Goal: Navigation & Orientation: Find specific page/section

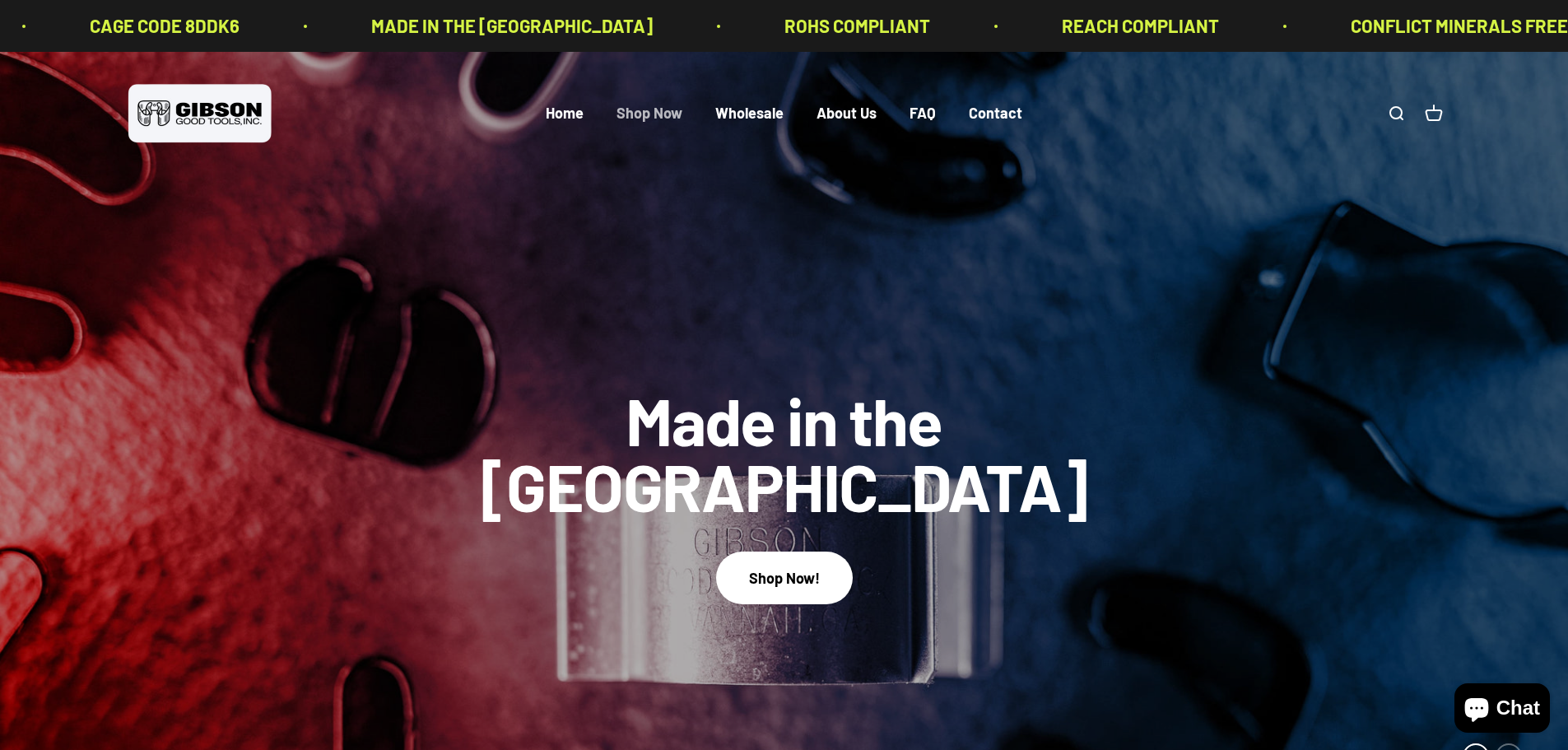
click at [658, 109] on link "Shop Now" at bounding box center [649, 114] width 66 height 18
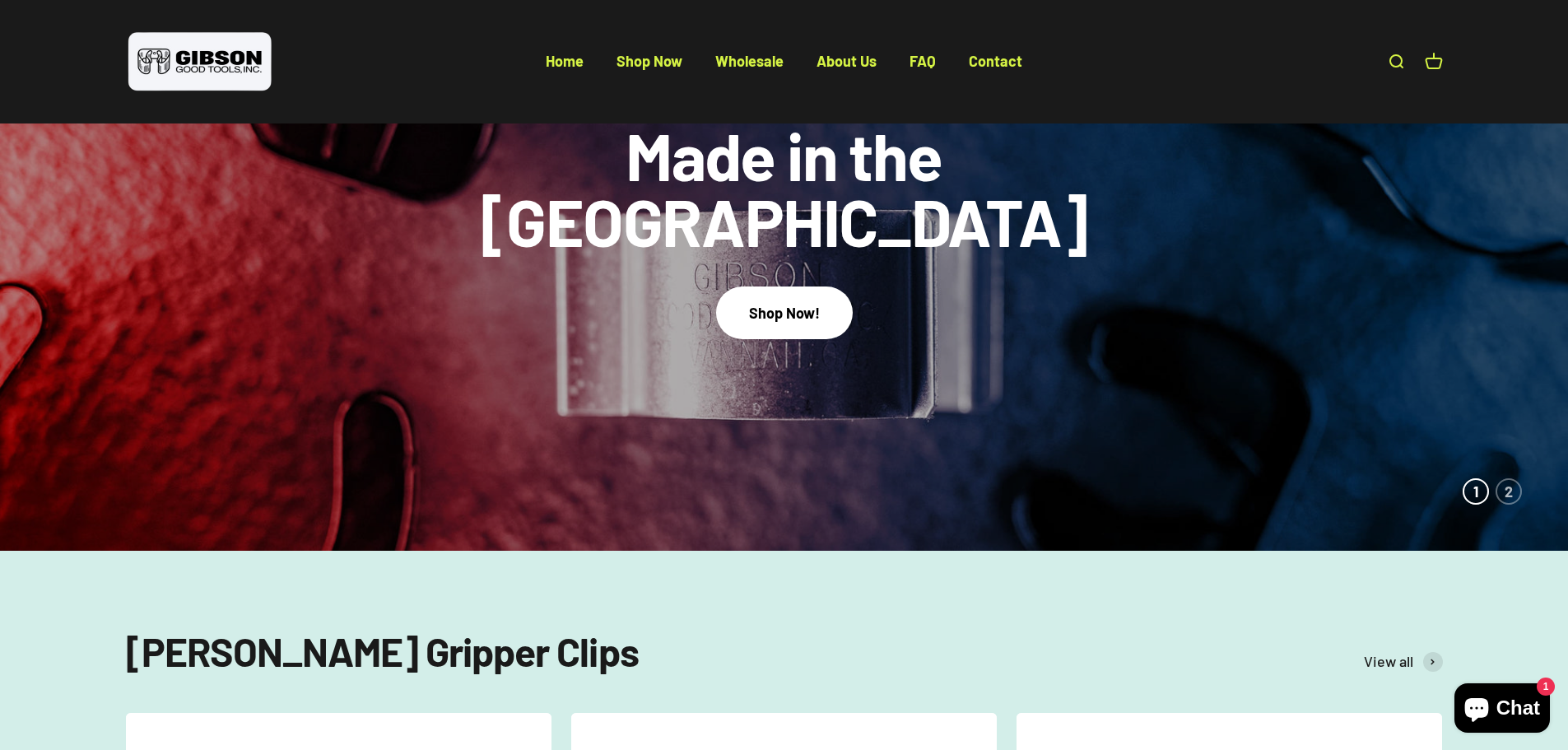
scroll to position [659, 0]
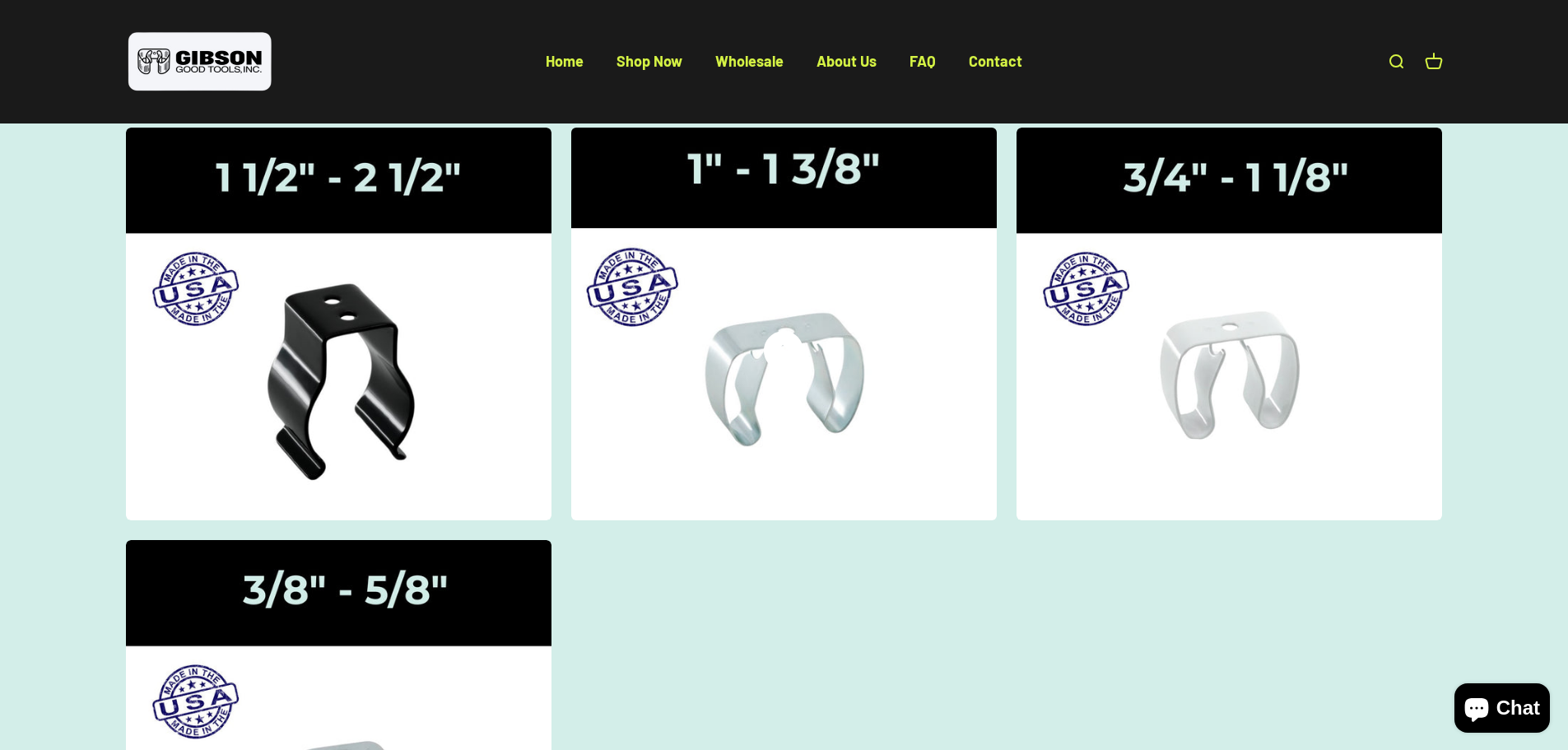
scroll to position [164, 0]
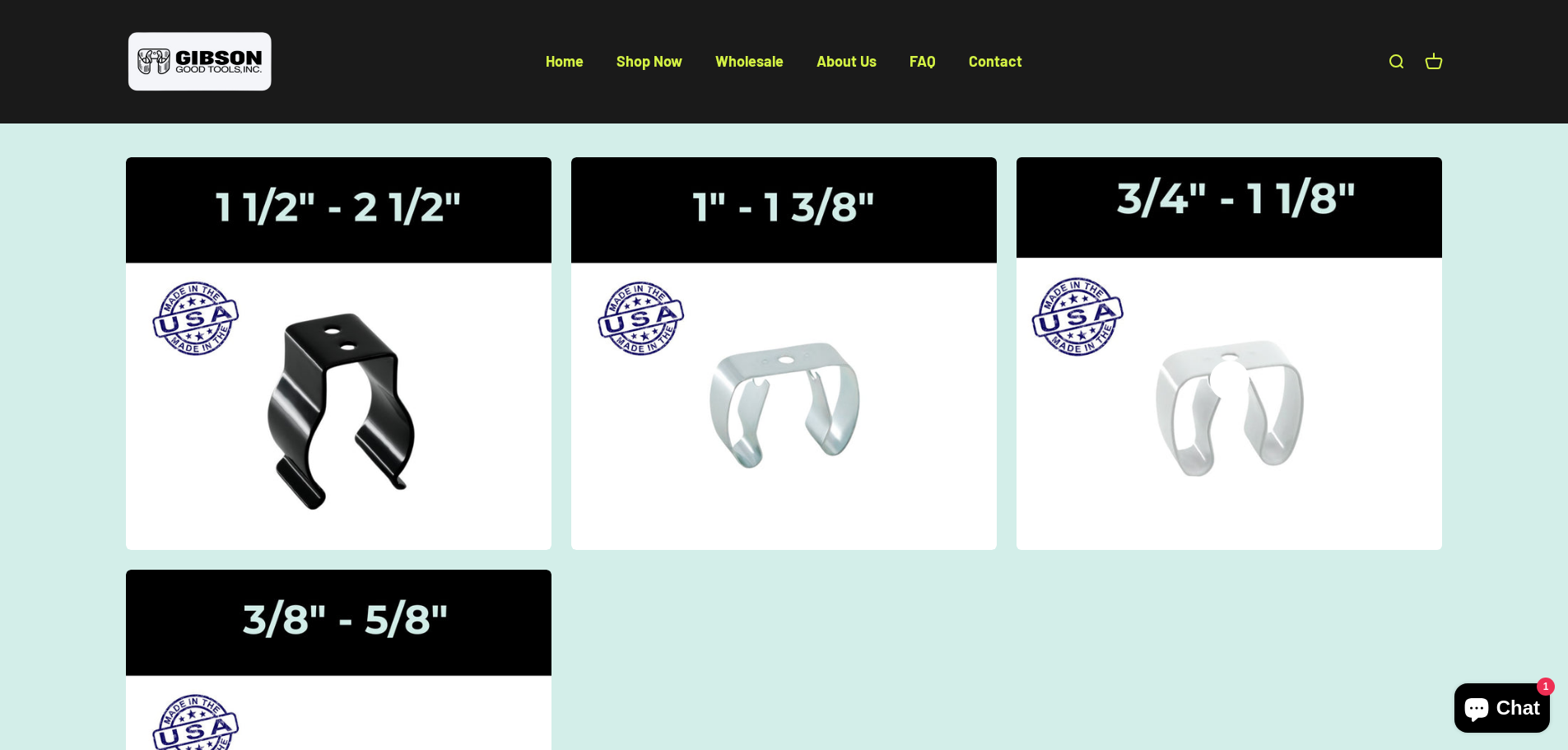
click at [1202, 378] on img at bounding box center [1229, 352] width 451 height 416
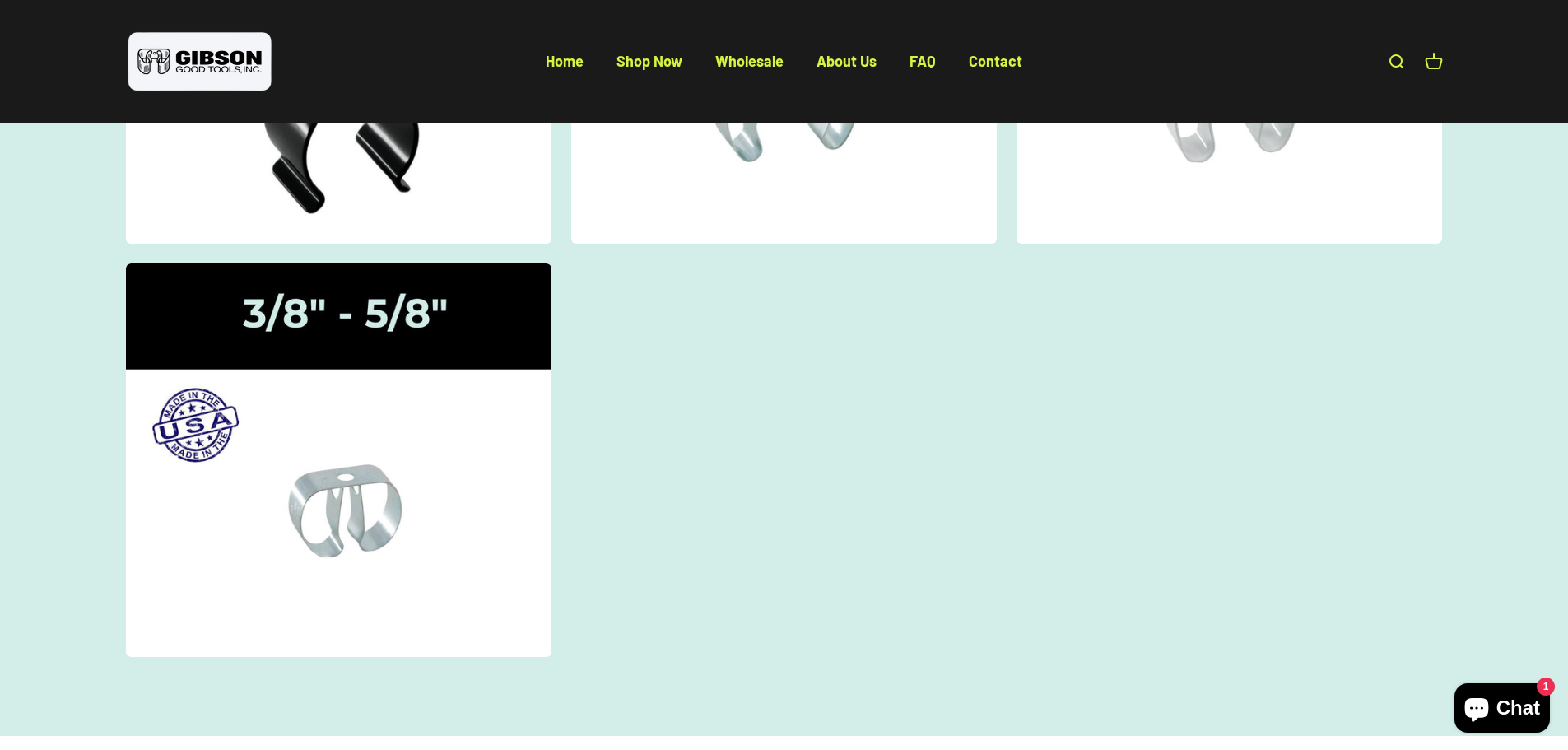
scroll to position [494, 0]
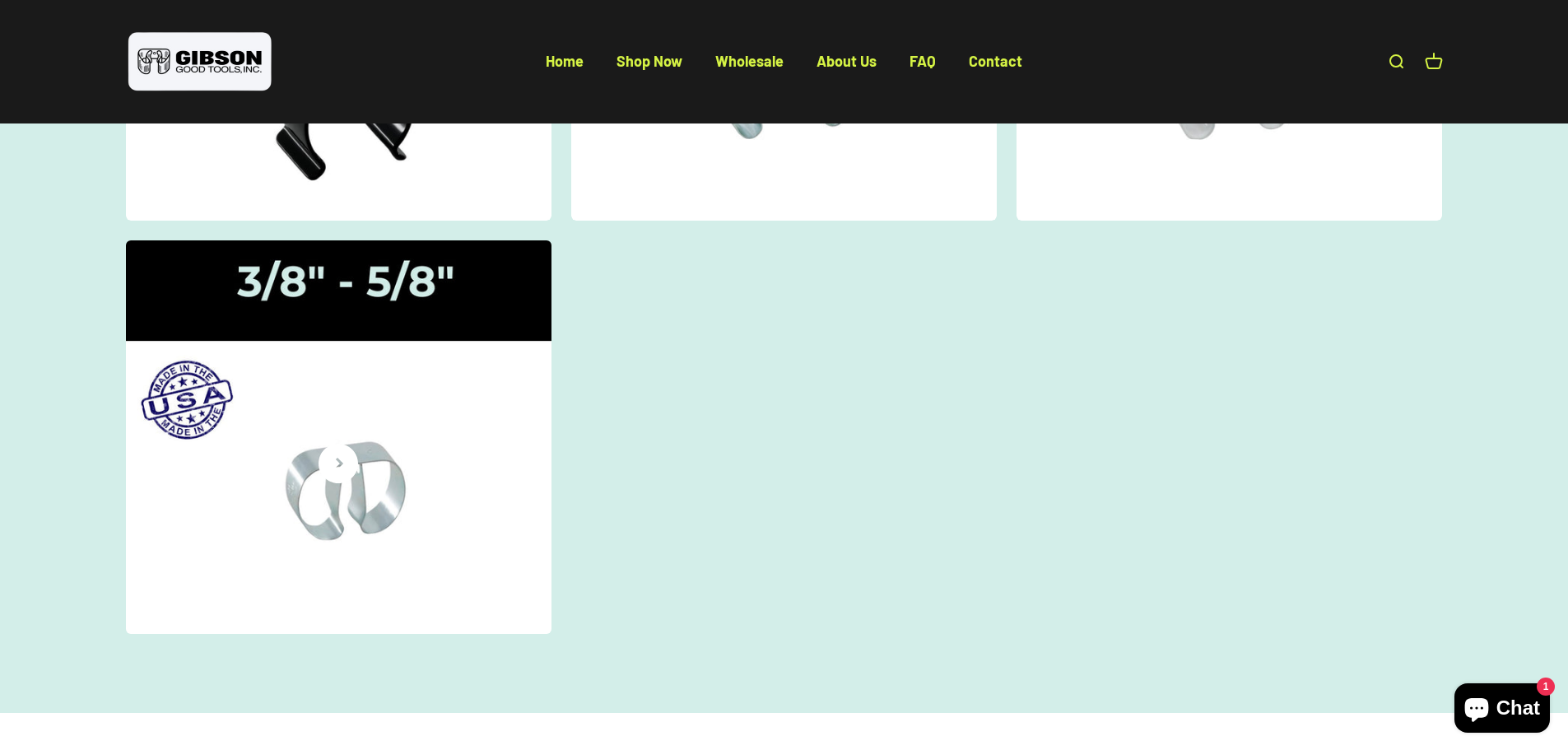
click at [286, 457] on img at bounding box center [339, 437] width 451 height 416
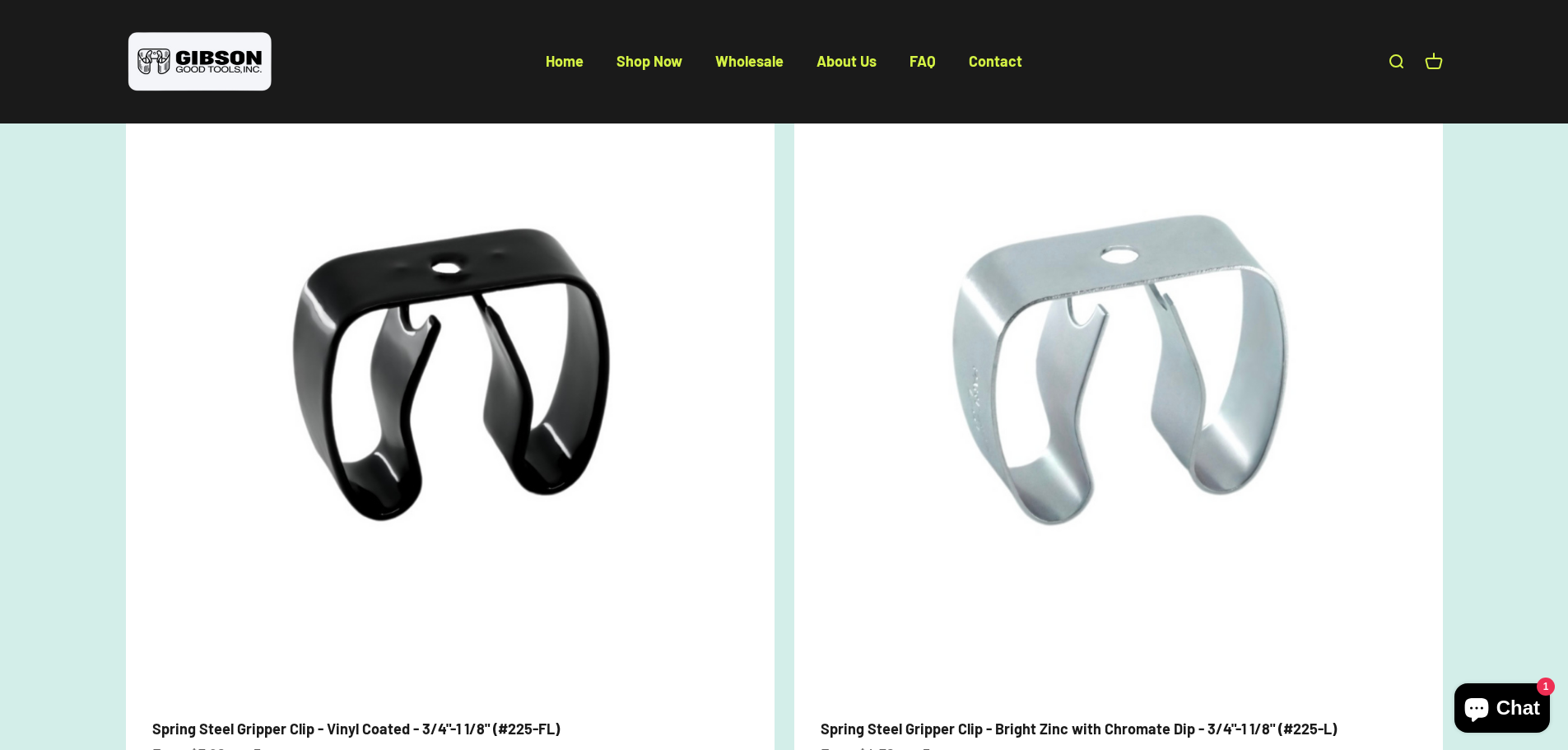
scroll to position [412, 0]
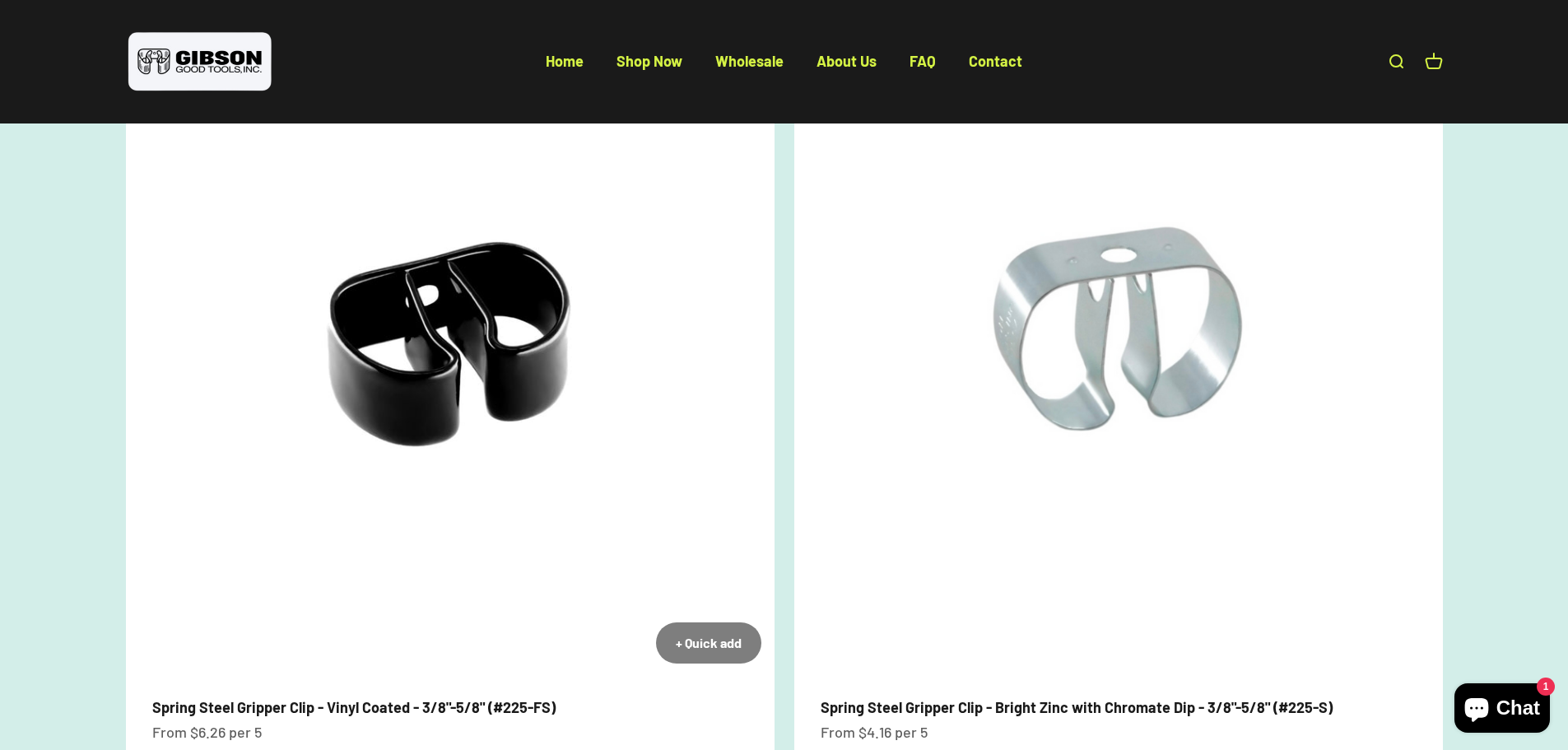
scroll to position [494, 0]
